Goal: Task Accomplishment & Management: Use online tool/utility

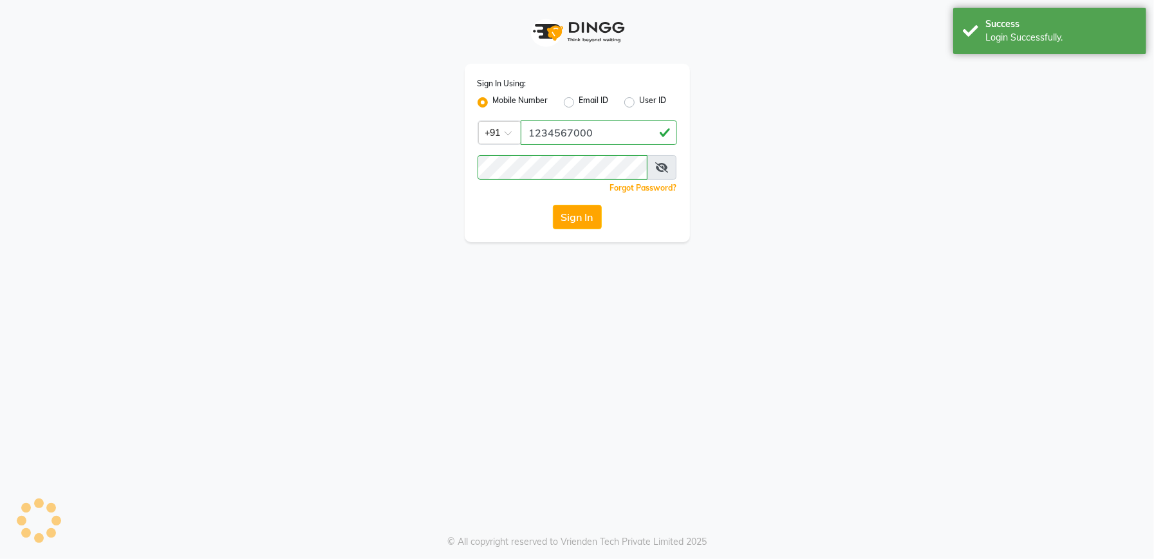
select select "service"
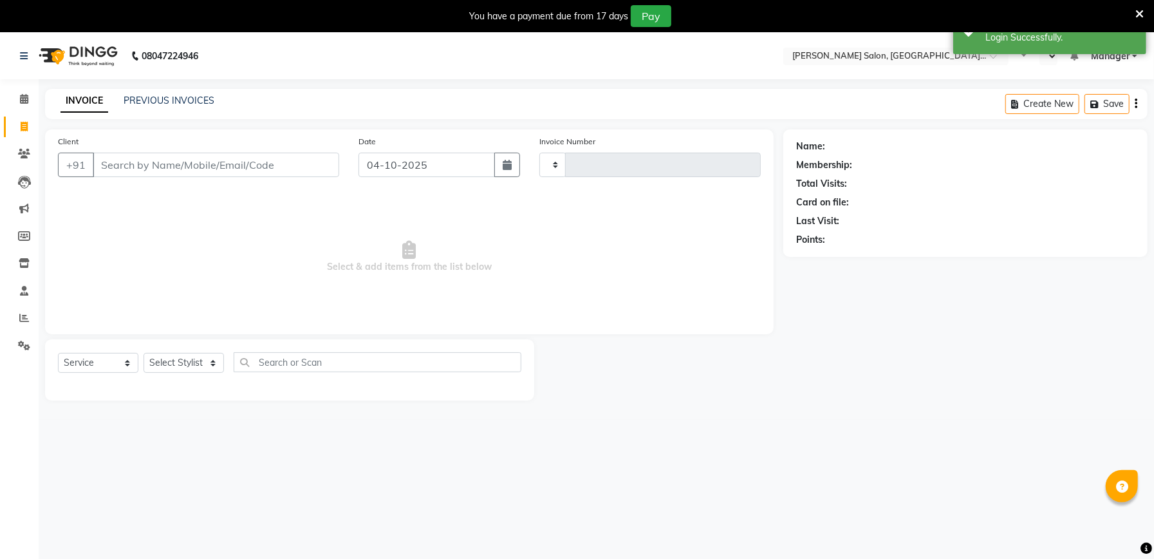
type input "2354"
select select "en"
select select "6961"
